Goal: Information Seeking & Learning: Learn about a topic

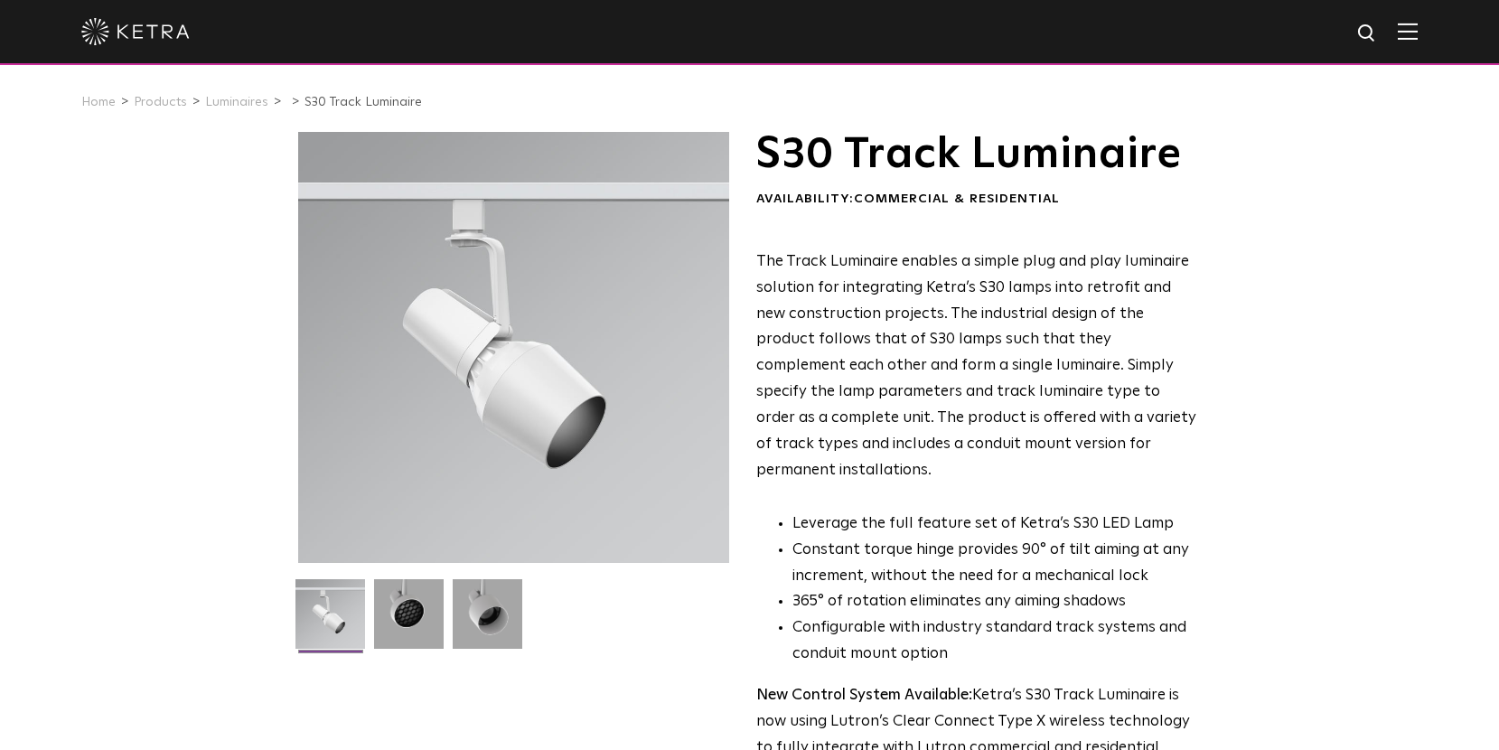
click at [1388, 418] on div "S30 Track Luminaire Availability: Commercial & Residential The Track Luminaire …" at bounding box center [749, 559] width 1499 height 854
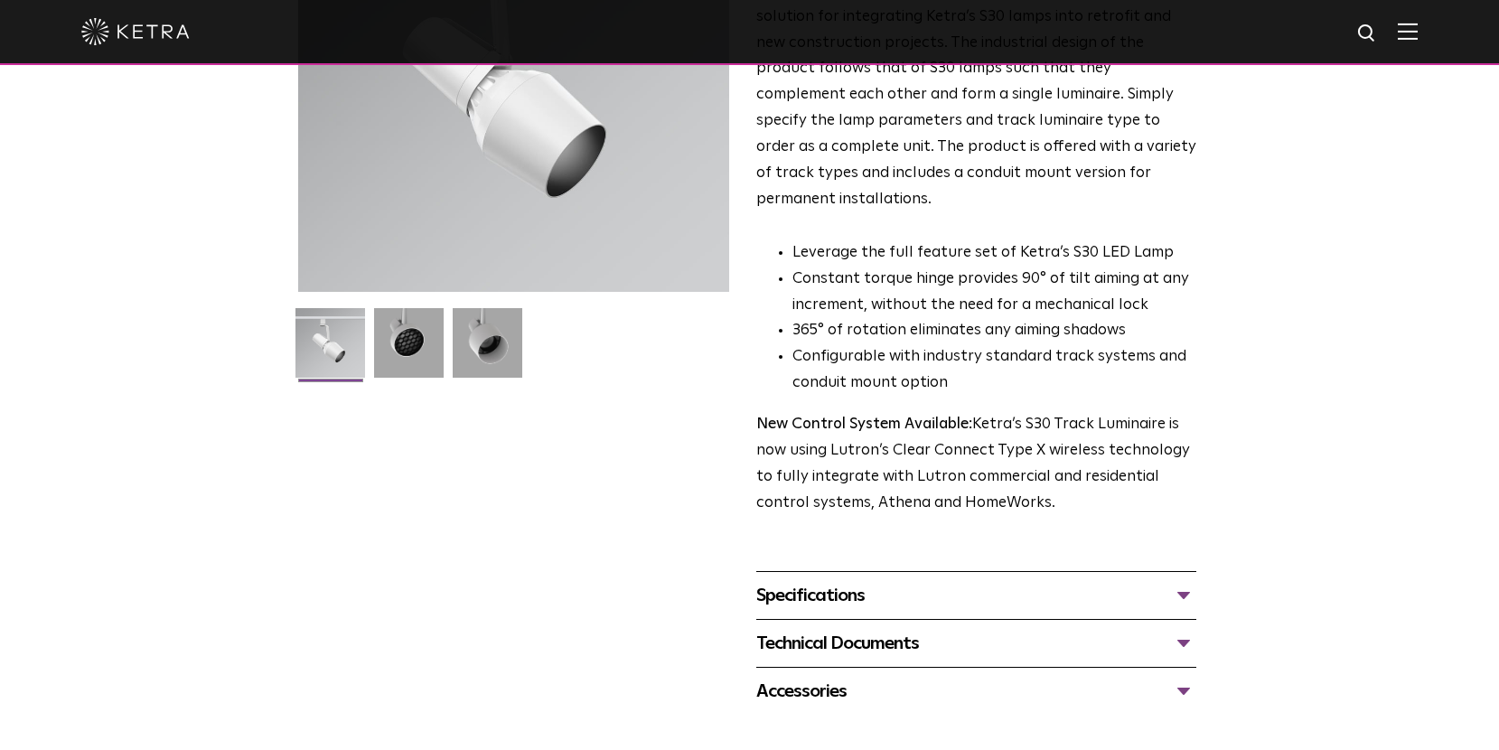
scroll to position [361, 0]
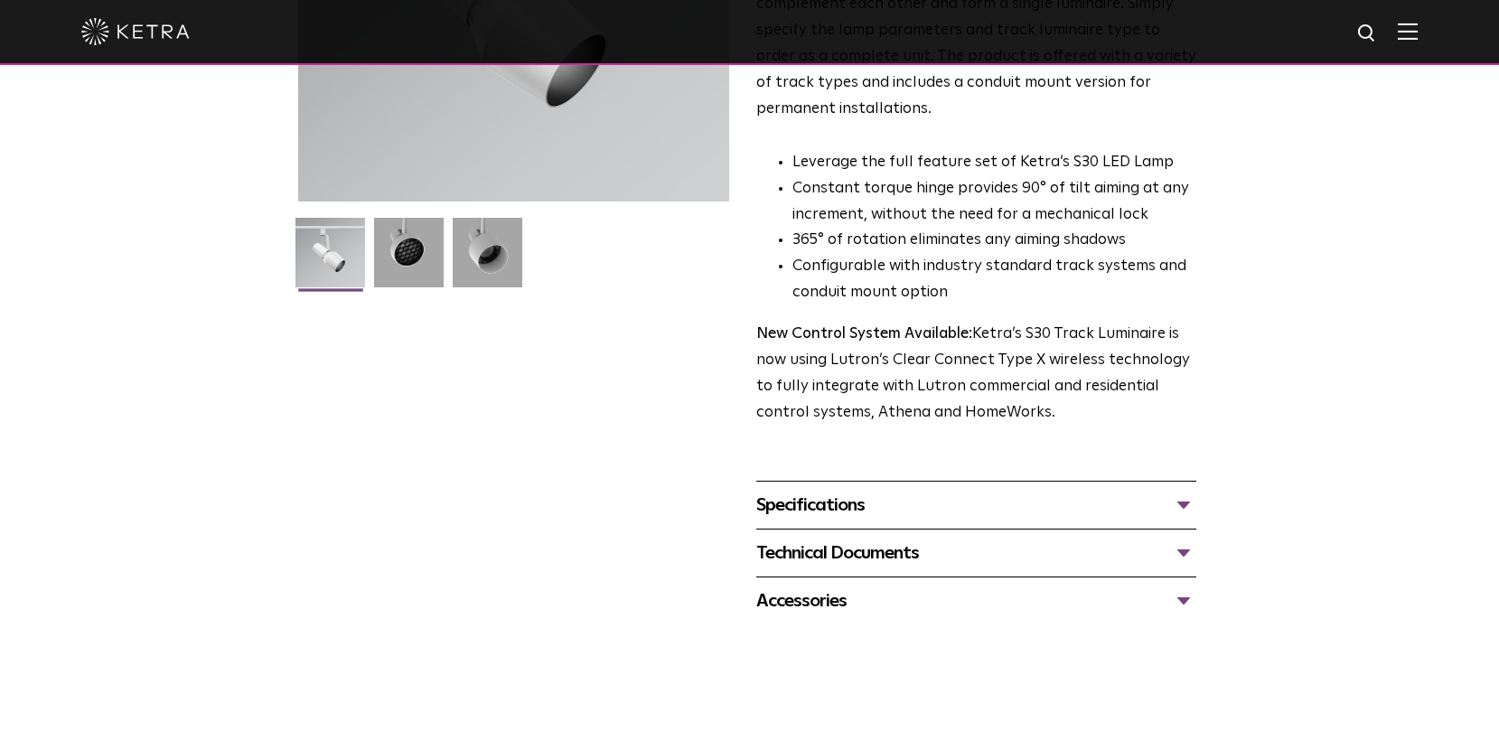
click at [1178, 491] on div "Specifications" at bounding box center [976, 505] width 440 height 29
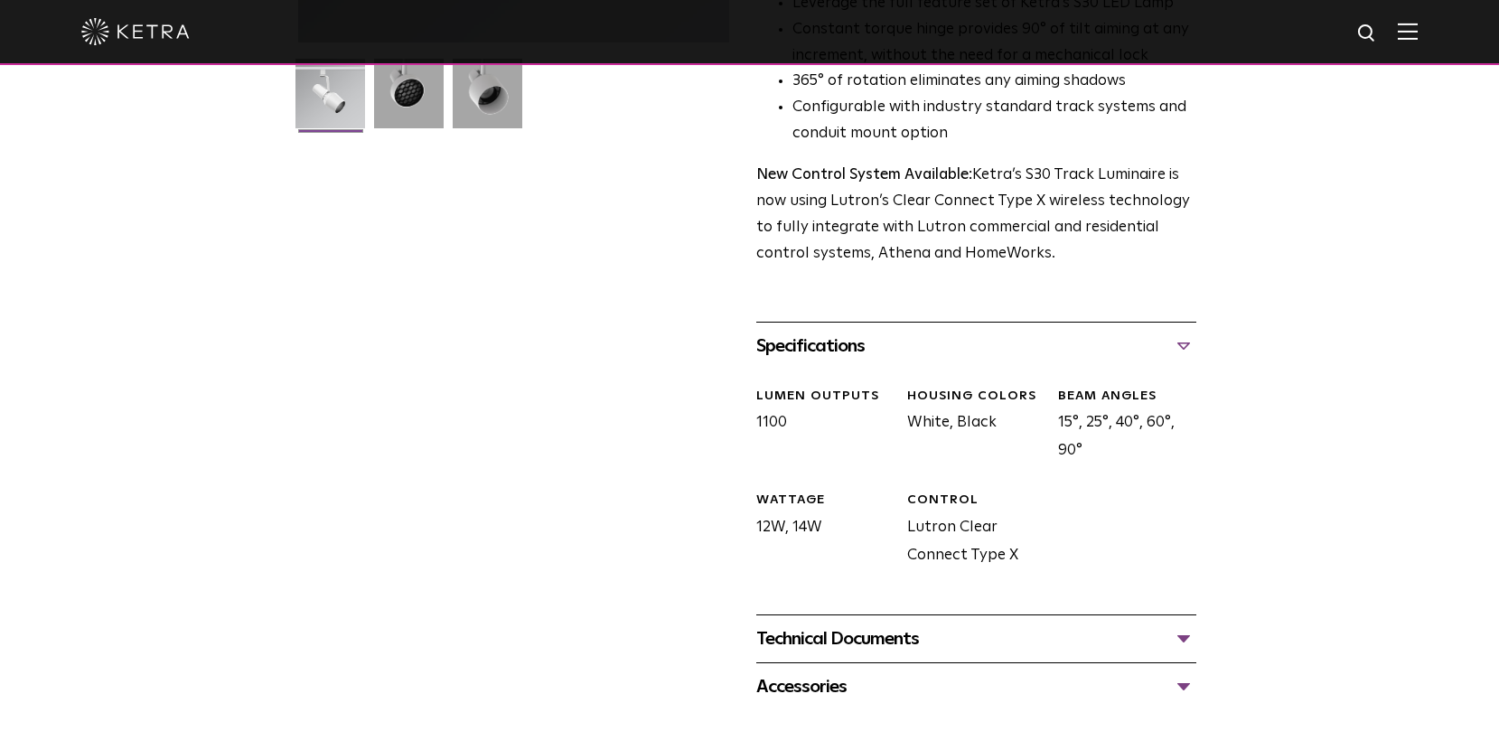
scroll to position [542, 0]
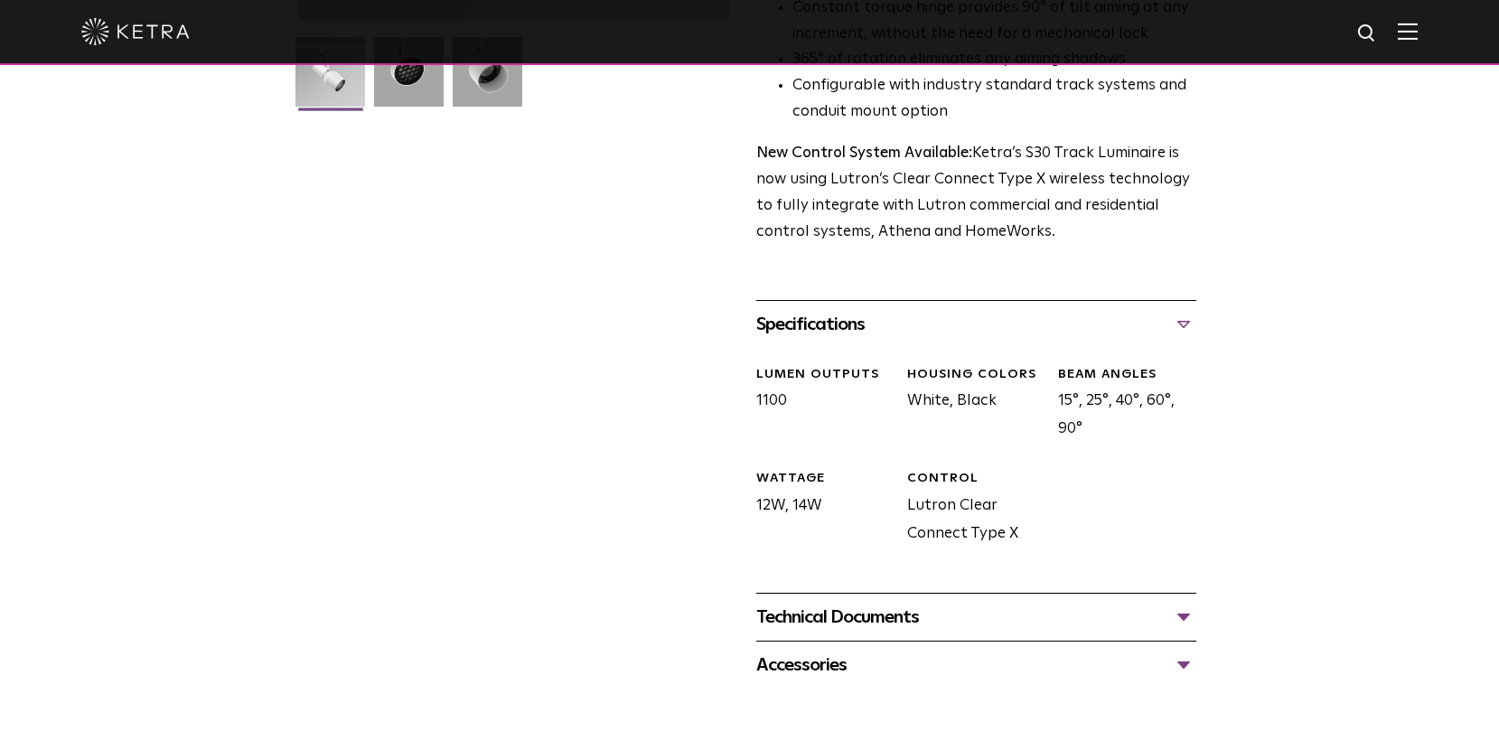
click at [1184, 603] on div "Technical Documents" at bounding box center [976, 617] width 440 height 29
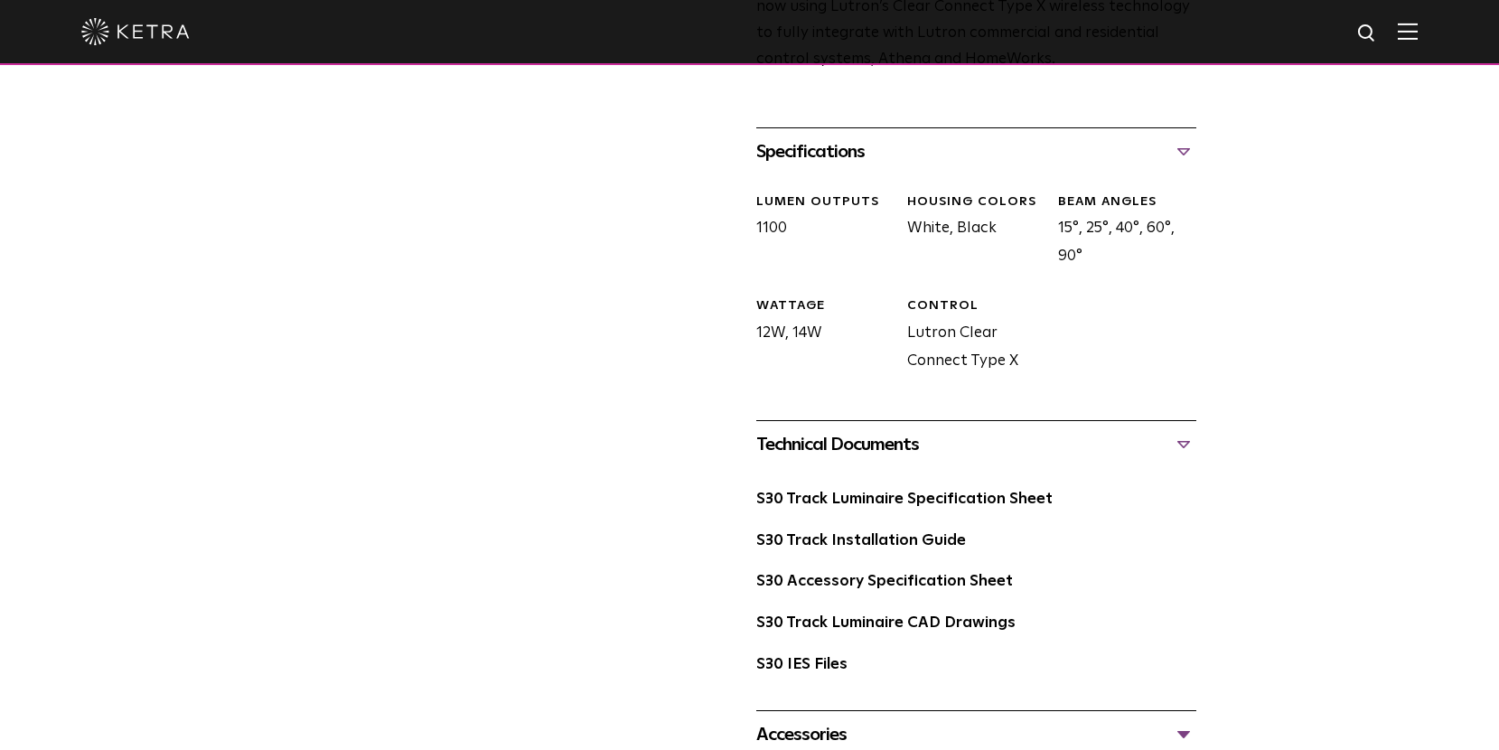
scroll to position [723, 0]
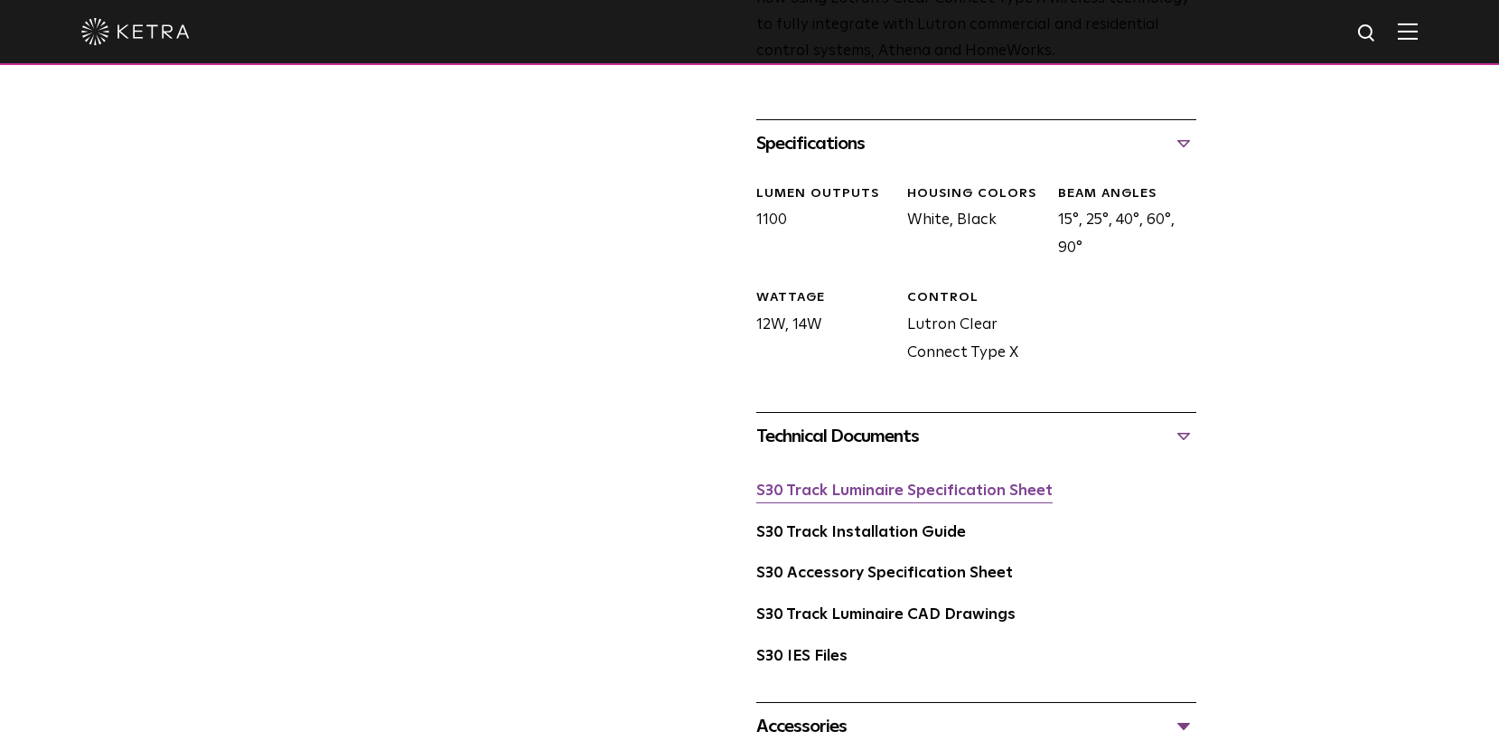
click at [997, 484] on link "S30 Track Luminaire Specification Sheet" at bounding box center [904, 491] width 296 height 15
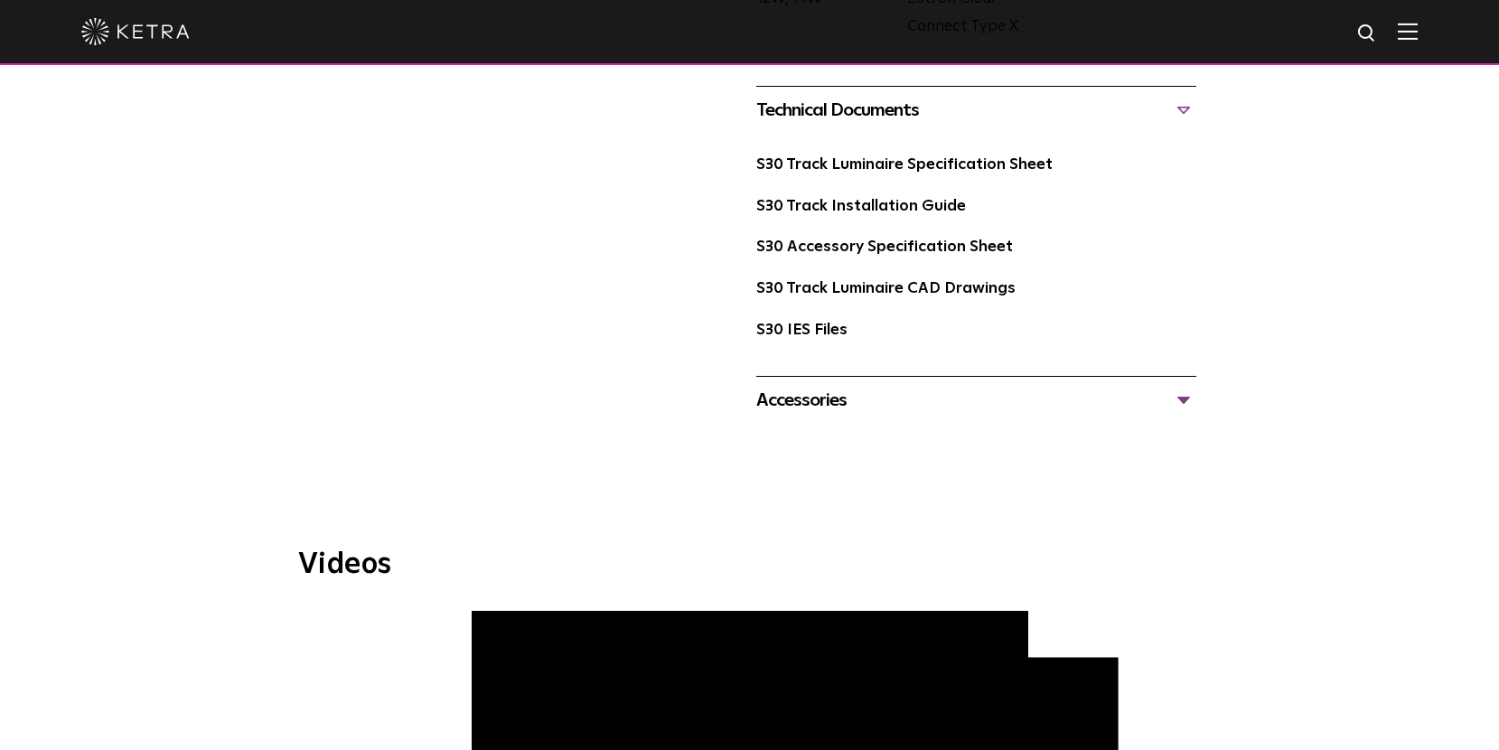
scroll to position [1265, 0]
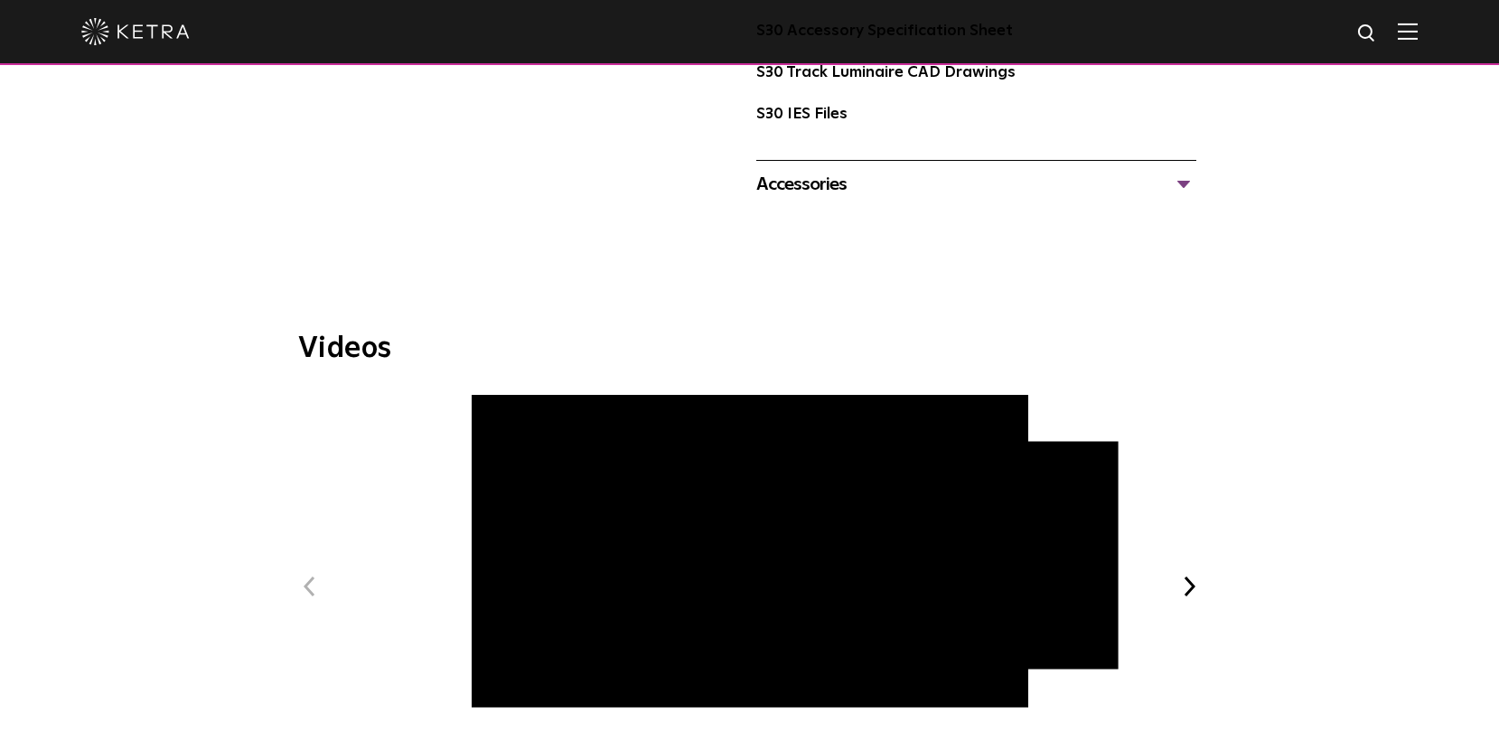
click at [501, 670] on span "[PERSON_NAME] at C-CAP Benefit" at bounding box center [750, 600] width 608 height 411
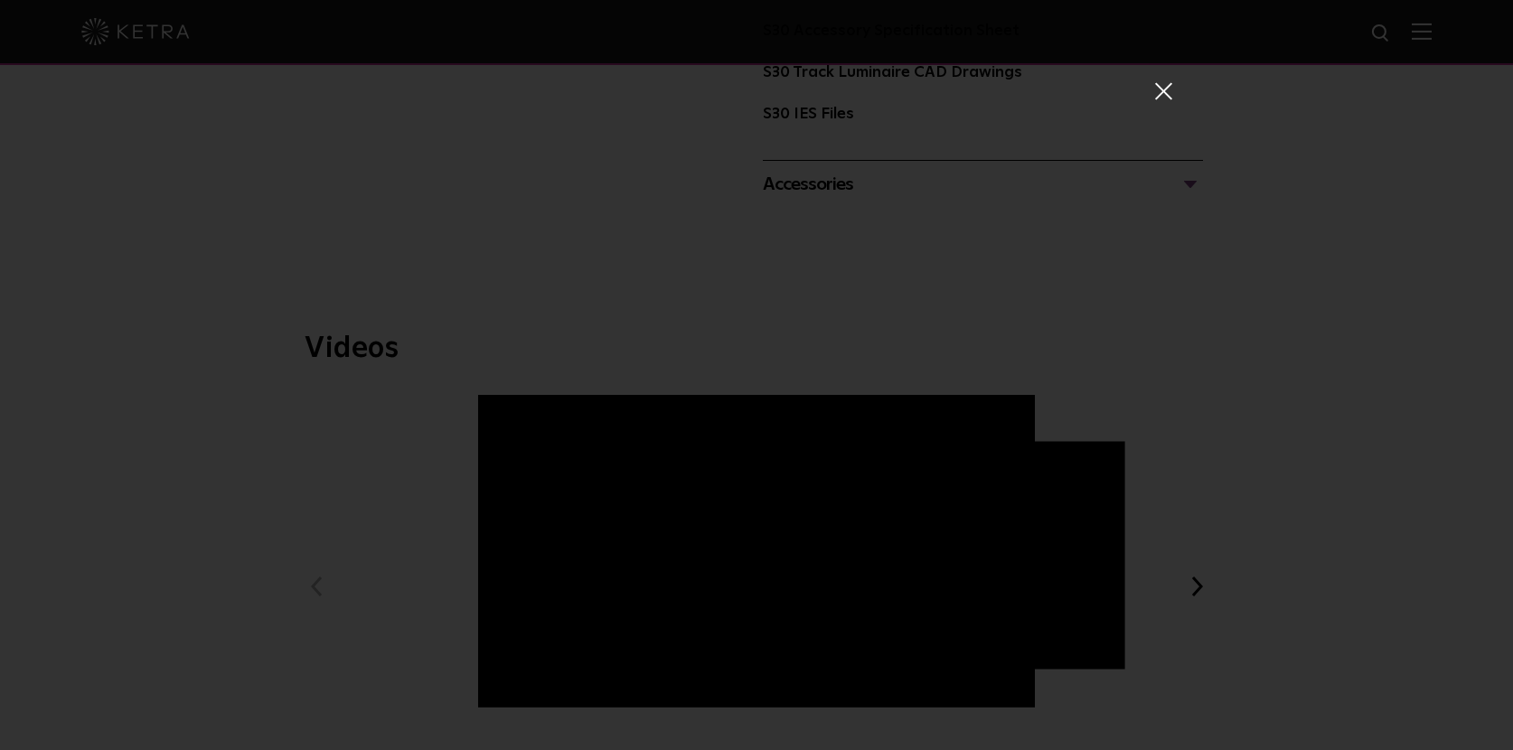
click at [1451, 173] on div "[PERSON_NAME] at C-CAP Benefit" at bounding box center [756, 375] width 1513 height 750
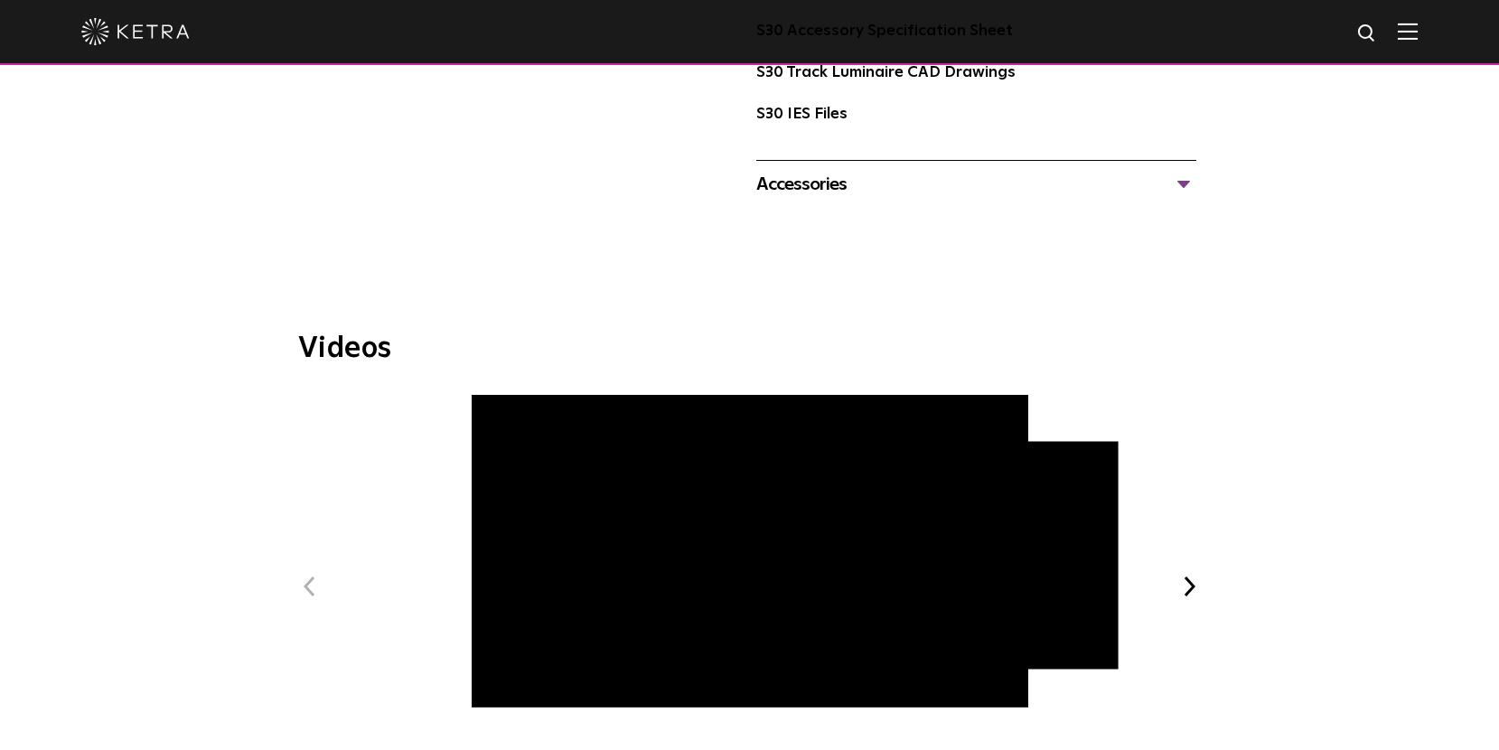
click at [502, 661] on span "[PERSON_NAME] at C-CAP Benefit" at bounding box center [750, 600] width 608 height 411
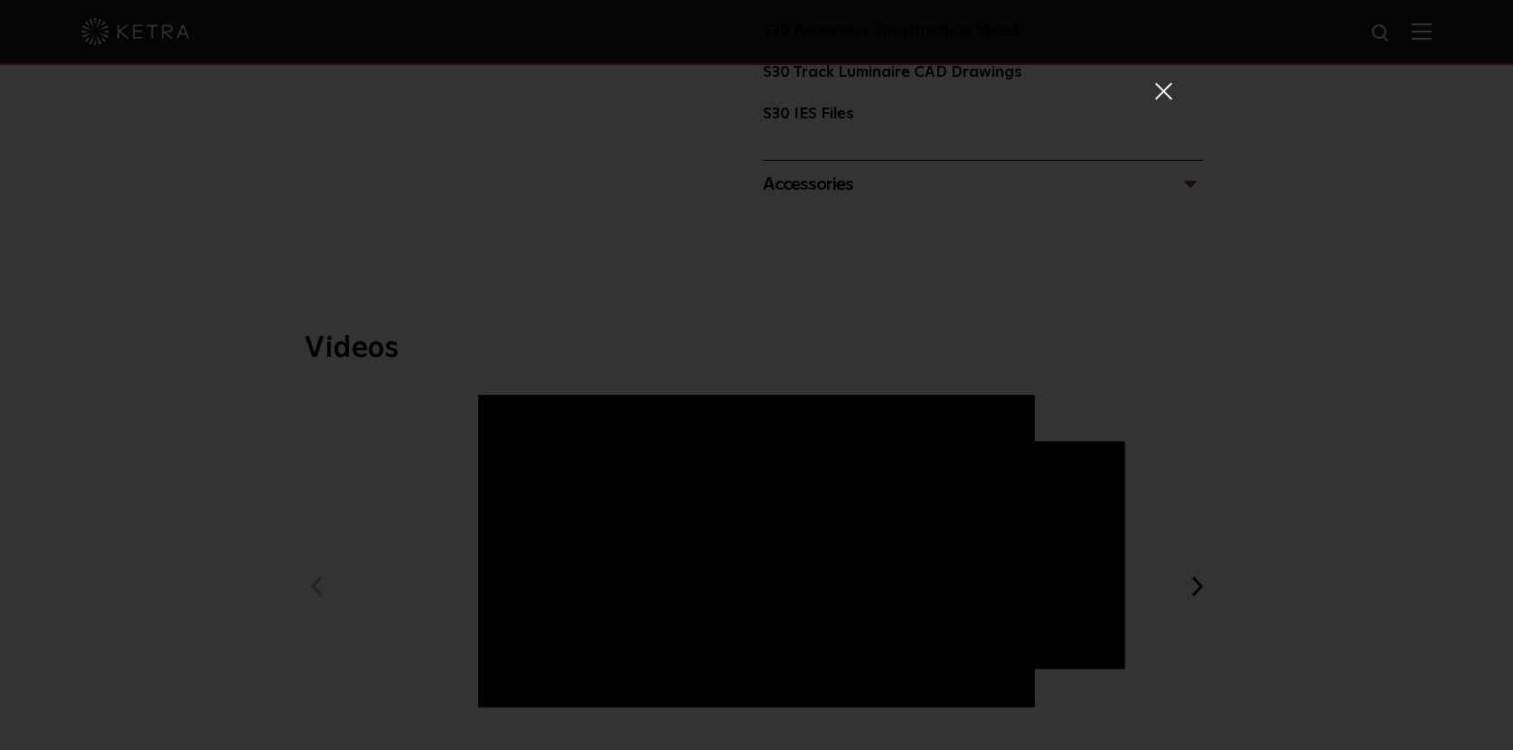
click at [1154, 90] on span at bounding box center [1162, 90] width 20 height 18
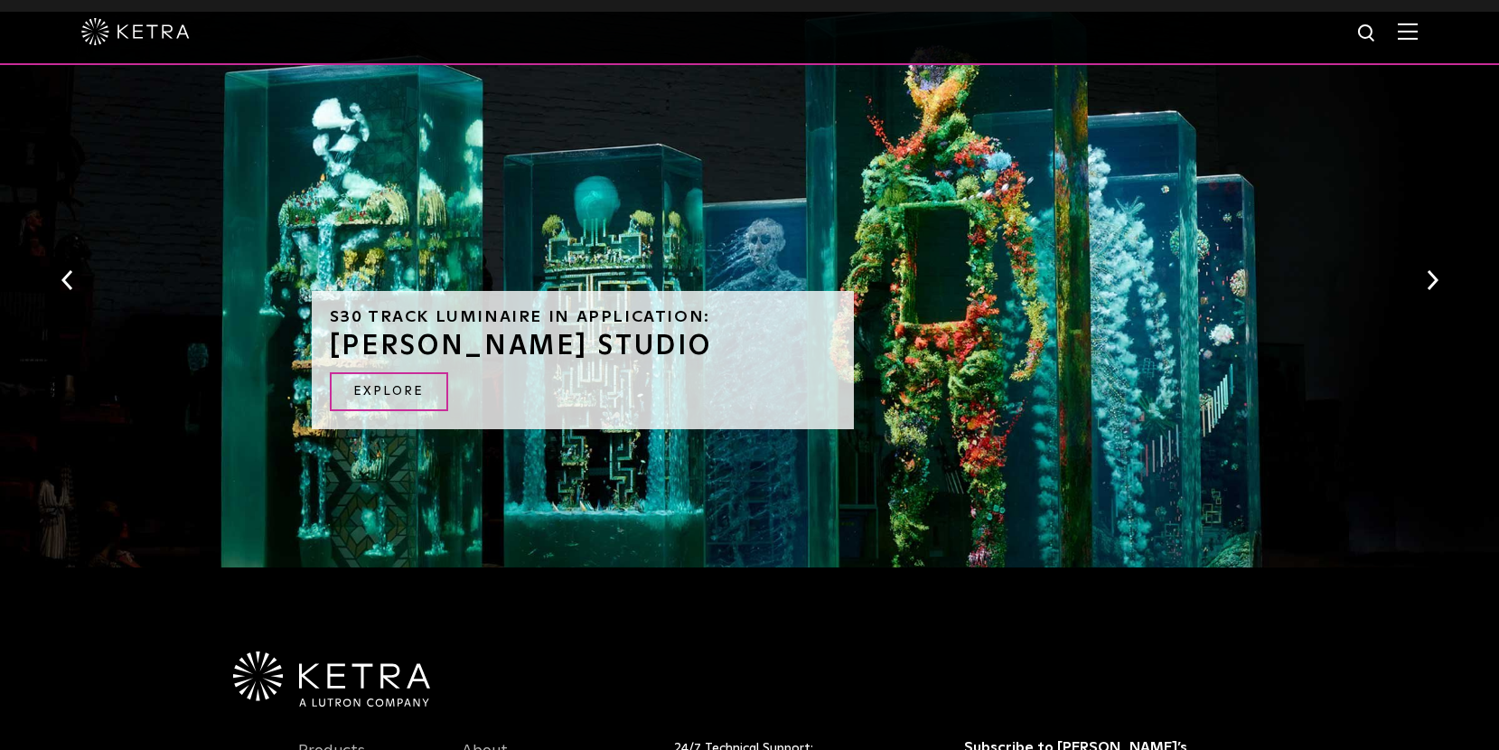
scroll to position [2079, 0]
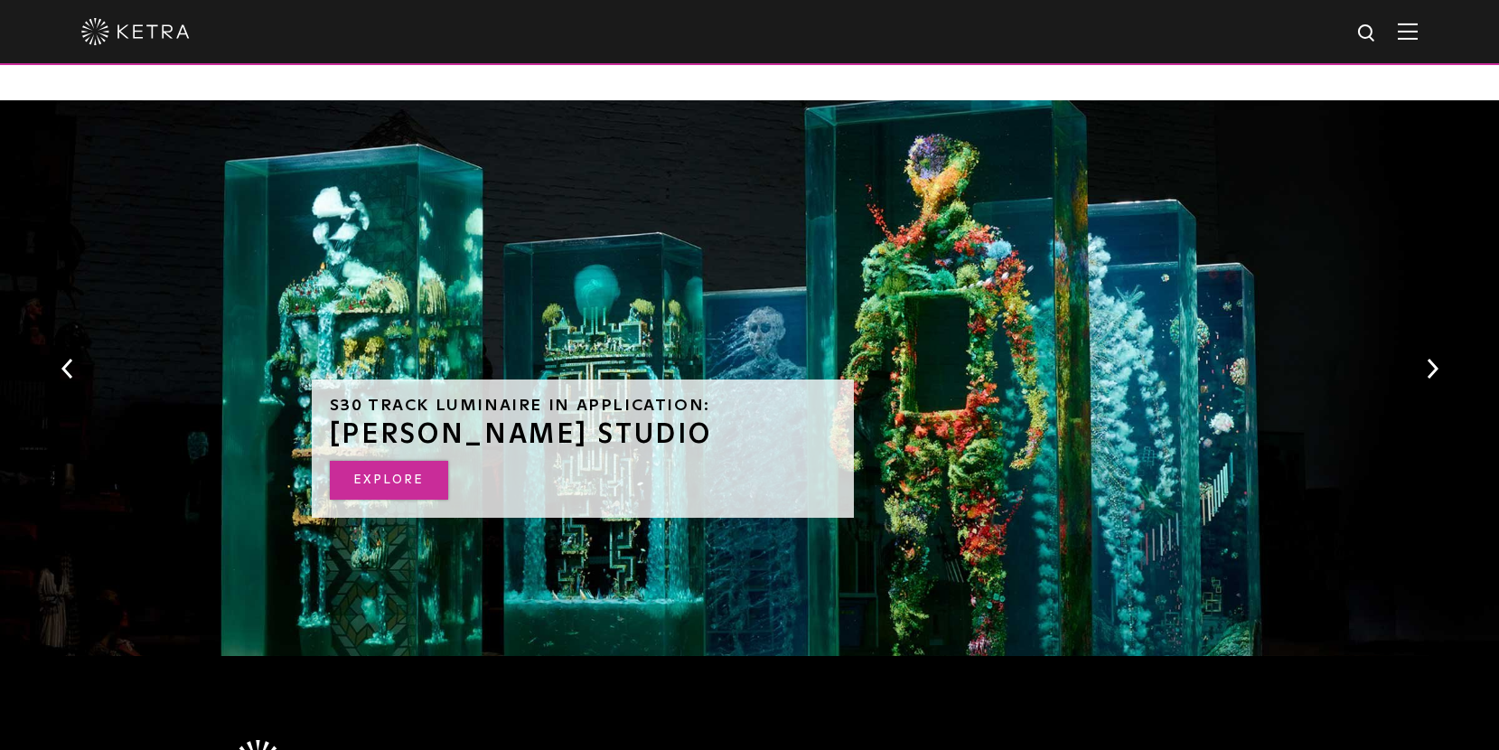
click at [384, 461] on link "EXPLORE" at bounding box center [389, 480] width 118 height 39
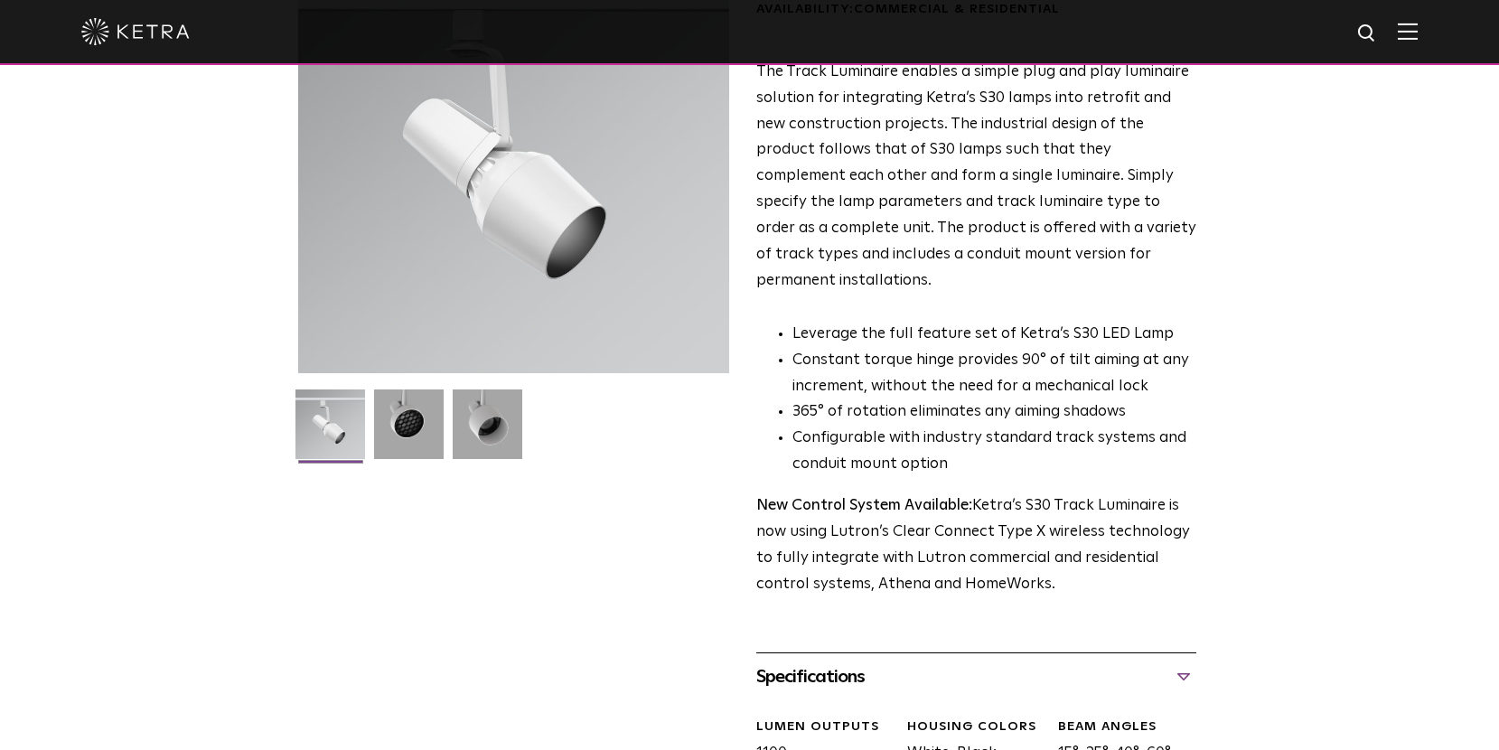
scroll to position [0, 0]
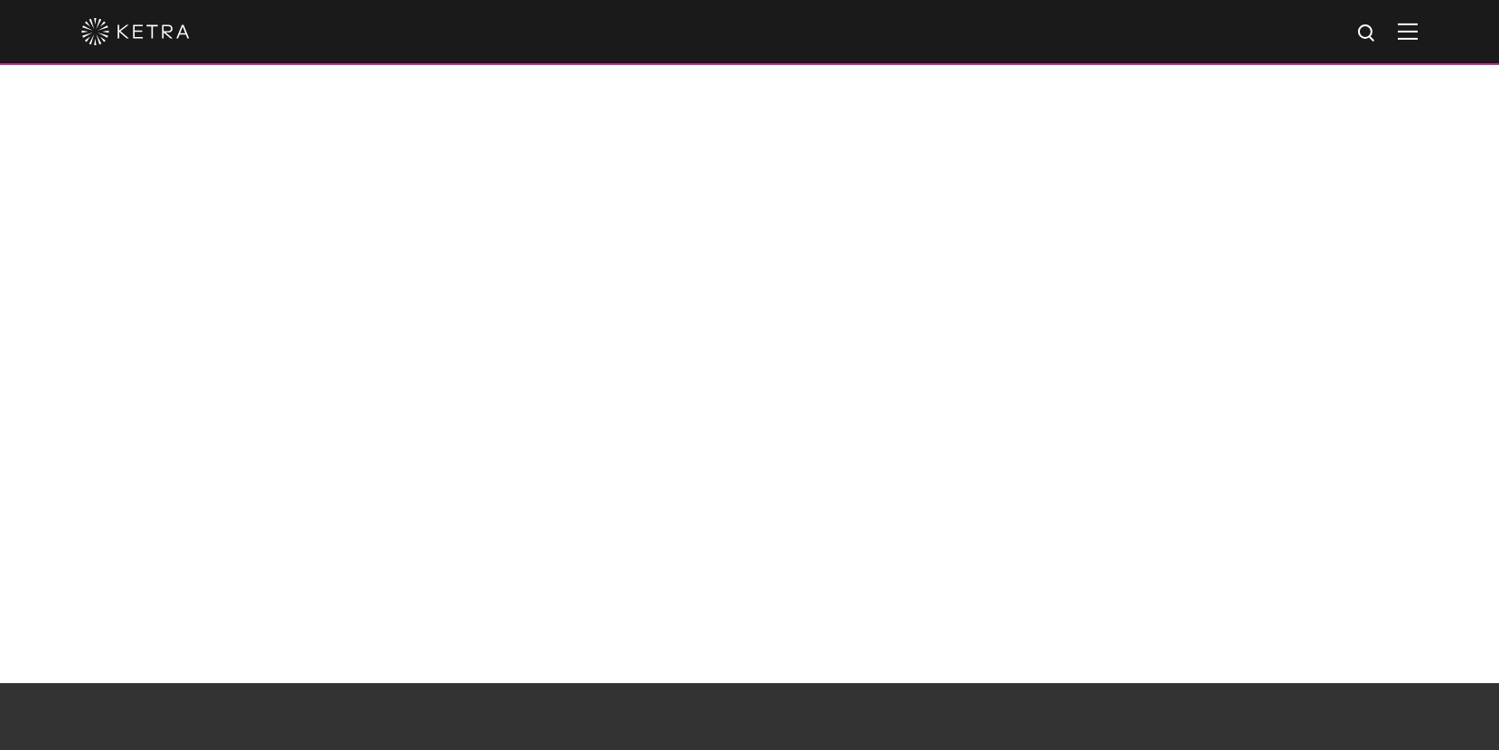
scroll to position [1356, 0]
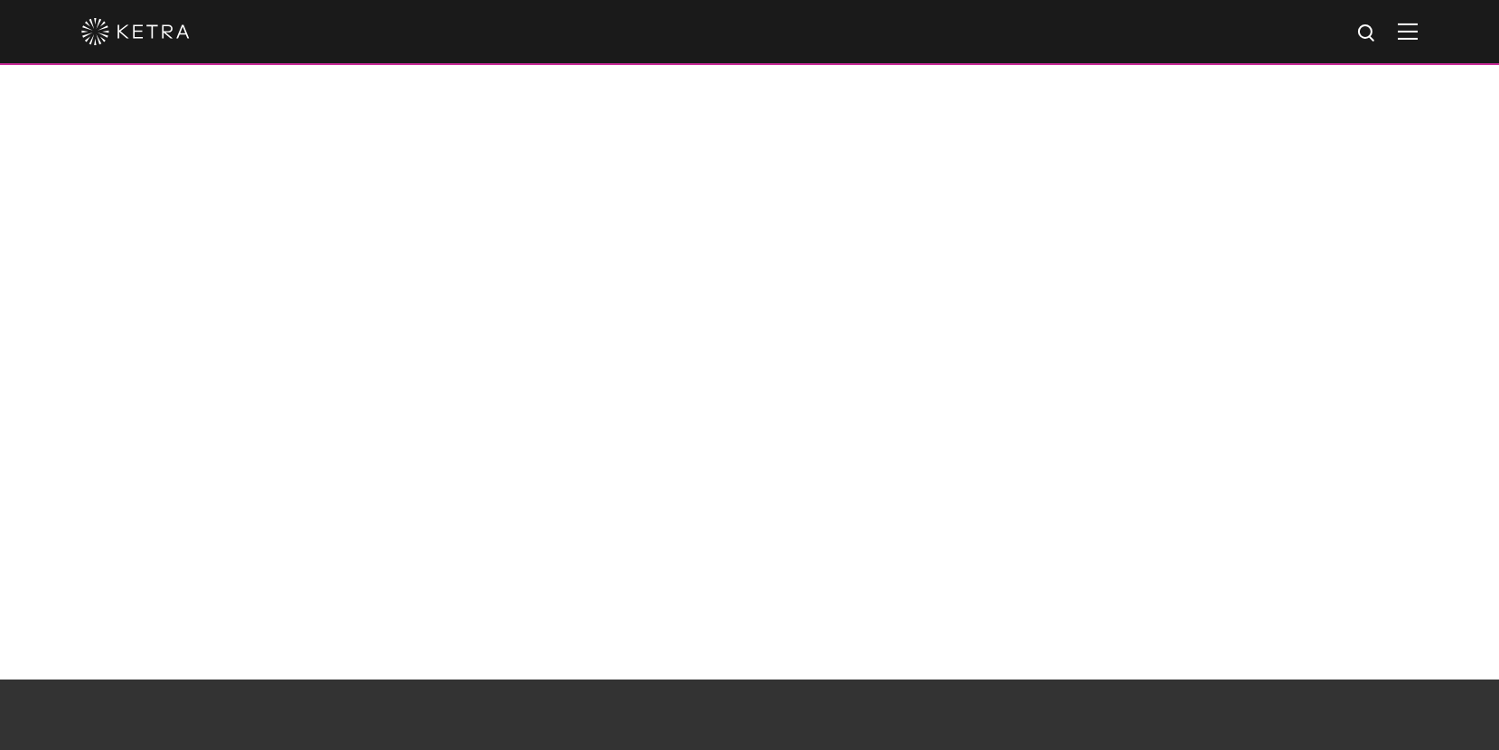
click at [1411, 433] on div at bounding box center [749, 331] width 1499 height 697
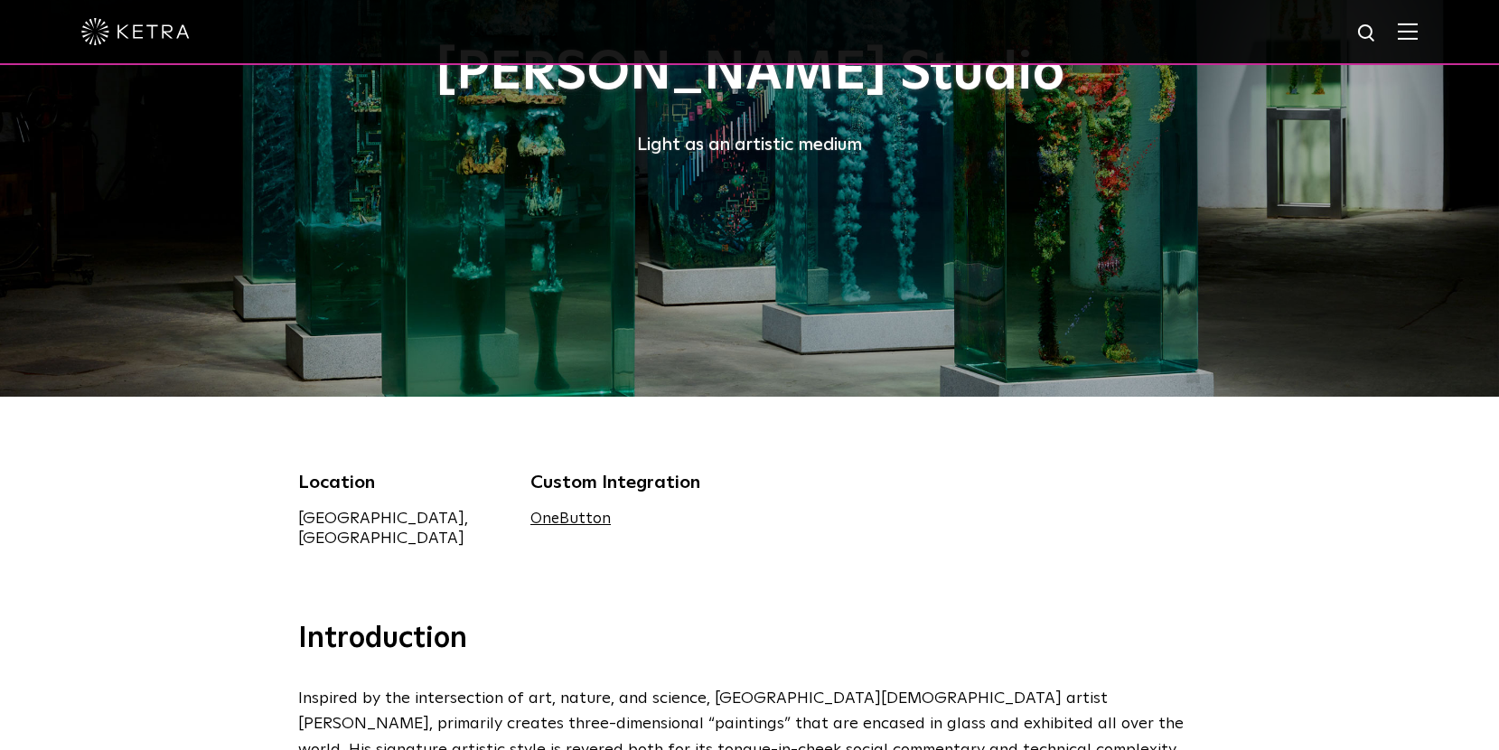
scroll to position [0, 0]
